Goal: Navigation & Orientation: Find specific page/section

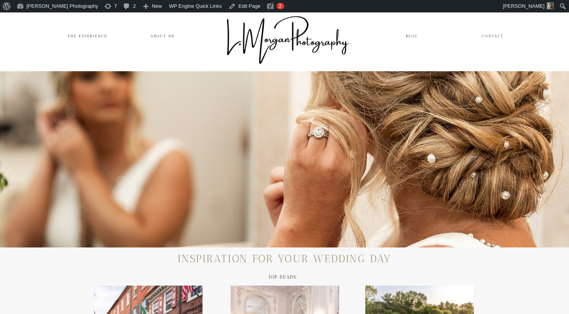
click at [288, 40] on div at bounding box center [285, 39] width 132 height 73
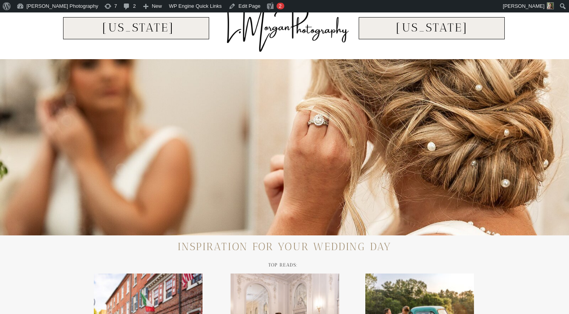
scroll to position [12, 0]
click at [104, 28] on h3 "[US_STATE]" at bounding box center [138, 29] width 135 height 16
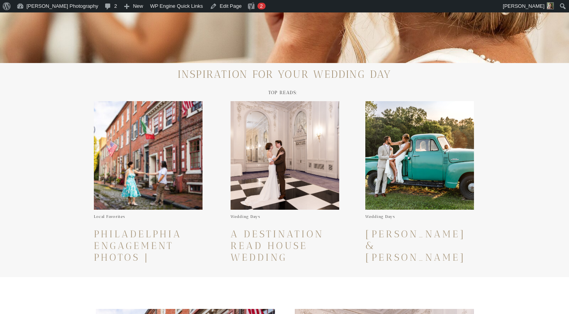
scroll to position [206, 0]
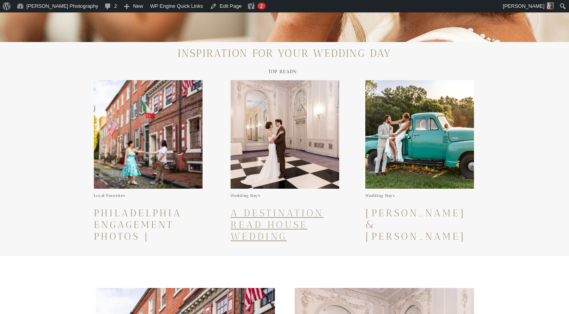
click at [252, 210] on link "A Destination Read House Wedding Reception and Garden Ceremony" at bounding box center [278, 242] width 97 height 70
